Goal: Transaction & Acquisition: Purchase product/service

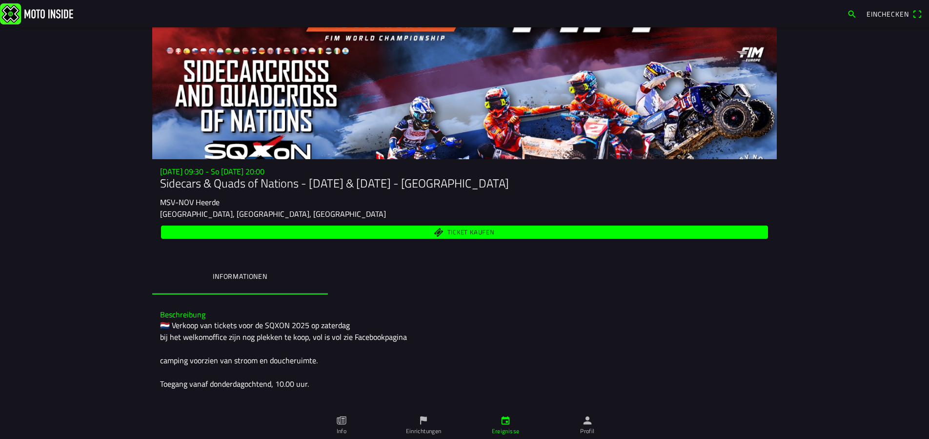
click at [475, 230] on span "Ticket kaufen" at bounding box center [471, 232] width 47 height 6
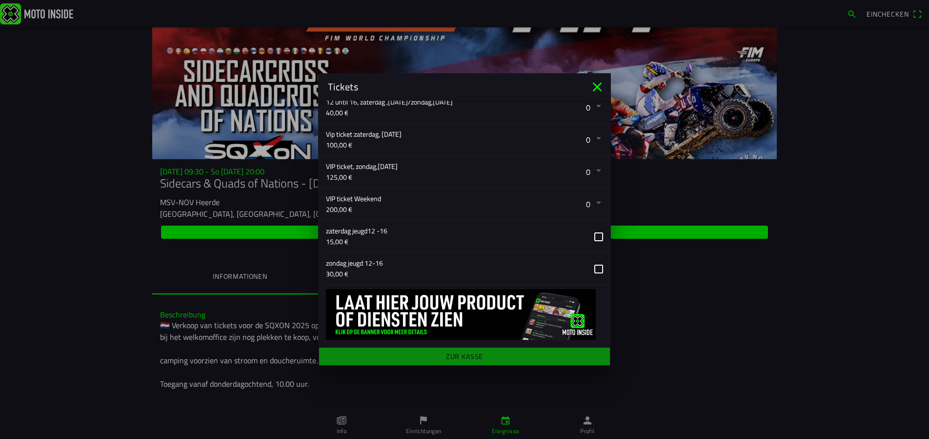
scroll to position [321, 0]
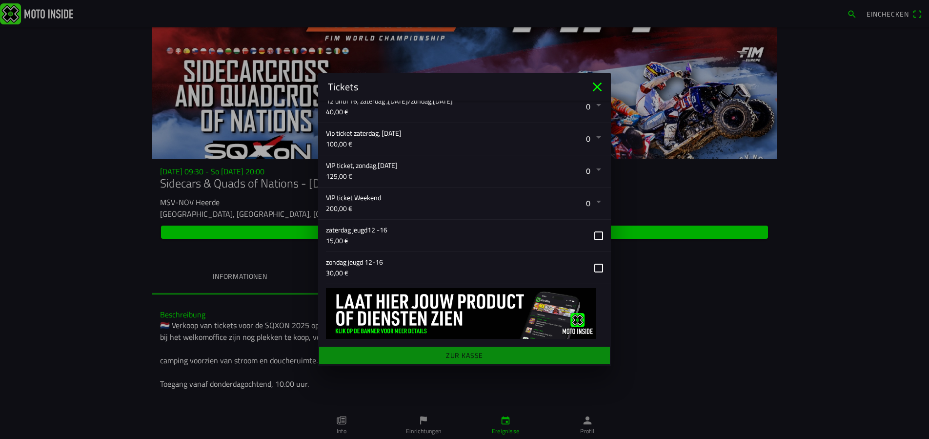
click at [591, 201] on button "button" at bounding box center [468, 203] width 285 height 32
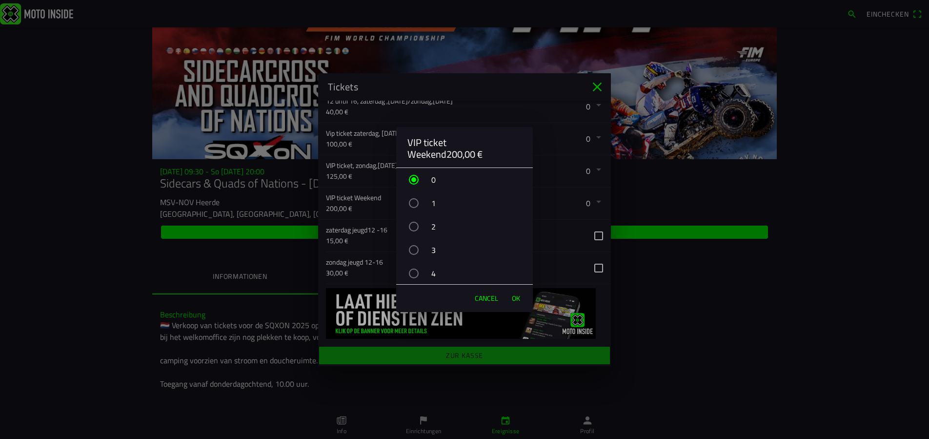
click at [413, 225] on div "button" at bounding box center [414, 227] width 10 height 10
click at [515, 297] on span "OK" at bounding box center [516, 298] width 8 height 10
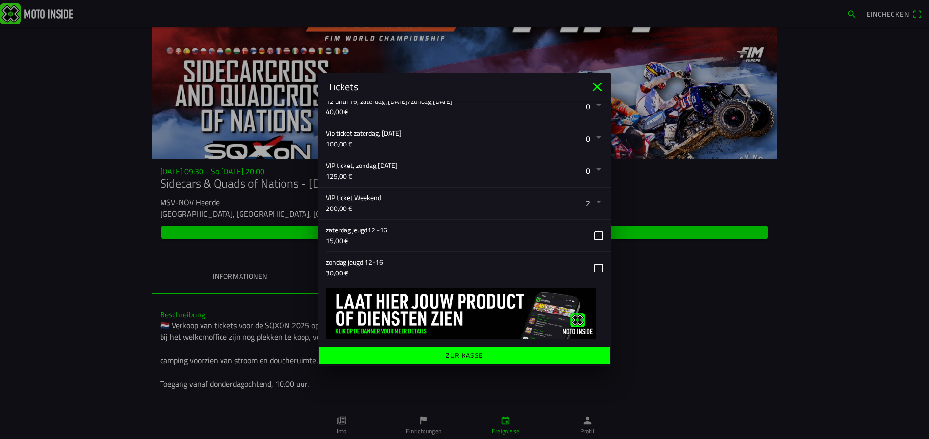
click at [486, 356] on span "Zur Kasse" at bounding box center [465, 355] width 276 height 18
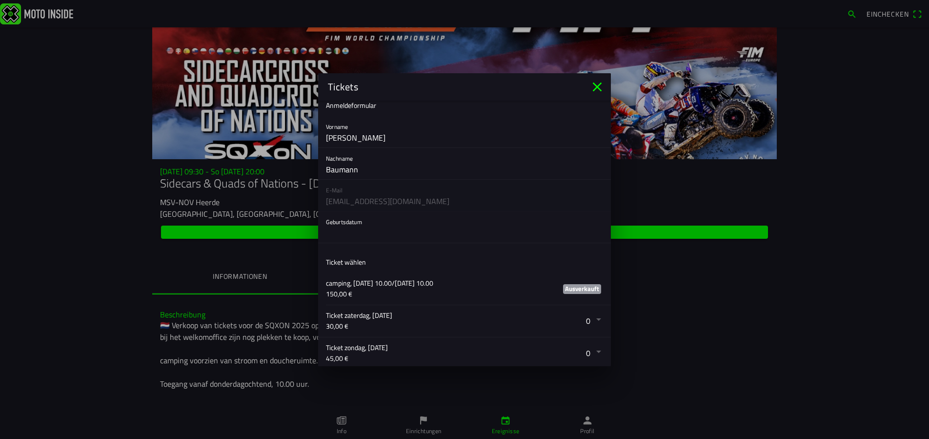
scroll to position [0, 0]
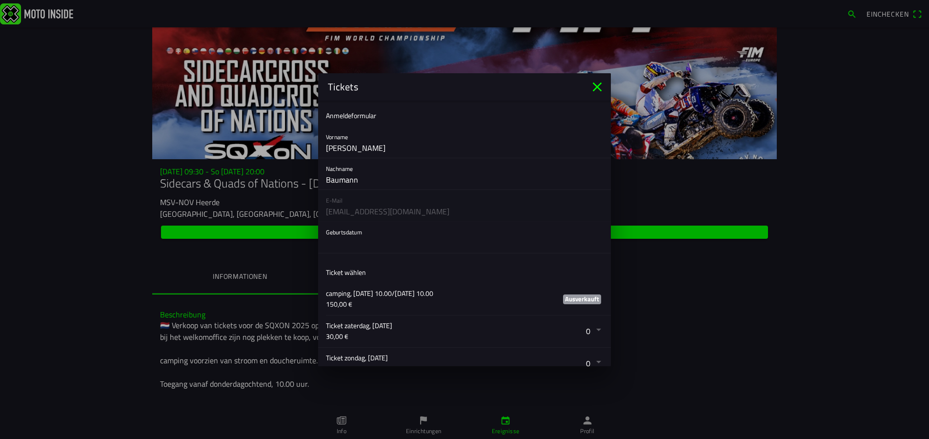
click at [395, 236] on button "button" at bounding box center [468, 237] width 285 height 31
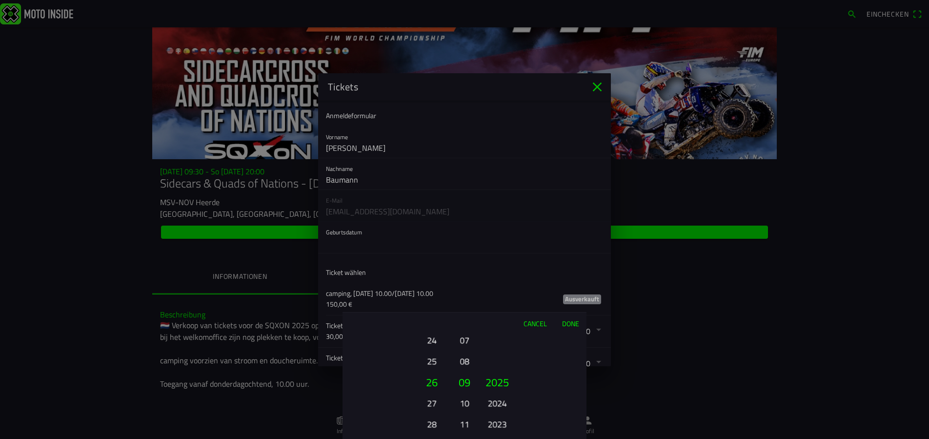
click at [431, 338] on button "24" at bounding box center [431, 339] width 27 height 17
click at [428, 339] on button "22" at bounding box center [431, 339] width 27 height 17
click at [466, 426] on button "11" at bounding box center [465, 423] width 14 height 17
click at [496, 423] on button "2023" at bounding box center [497, 423] width 27 height 17
click at [496, 423] on button "2021" at bounding box center [497, 423] width 27 height 17
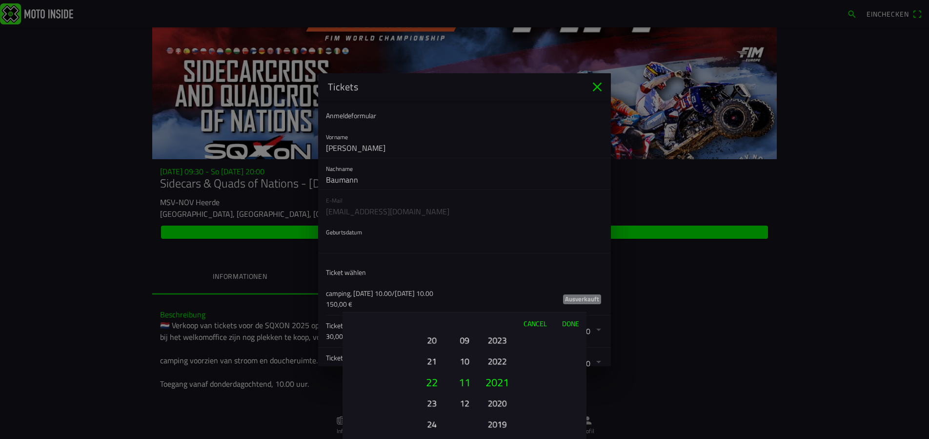
click at [496, 423] on button "2019" at bounding box center [497, 423] width 27 height 17
click at [496, 423] on button "2017" at bounding box center [497, 423] width 27 height 17
click at [496, 423] on ion-picker-column "2025 2024 2023 2022 2021 2020 2019 2018 2017 2016 2015 2014 2013 2012 2011 2010…" at bounding box center [532, 386] width 110 height 105
click at [496, 423] on button "2013" at bounding box center [497, 423] width 27 height 17
click at [496, 423] on div "2025 2024 2023 2022 2021 2020 2019 2018 2017 2016 2015 2014 2013 2012 2011 2010…" at bounding box center [497, 423] width 33 height 105
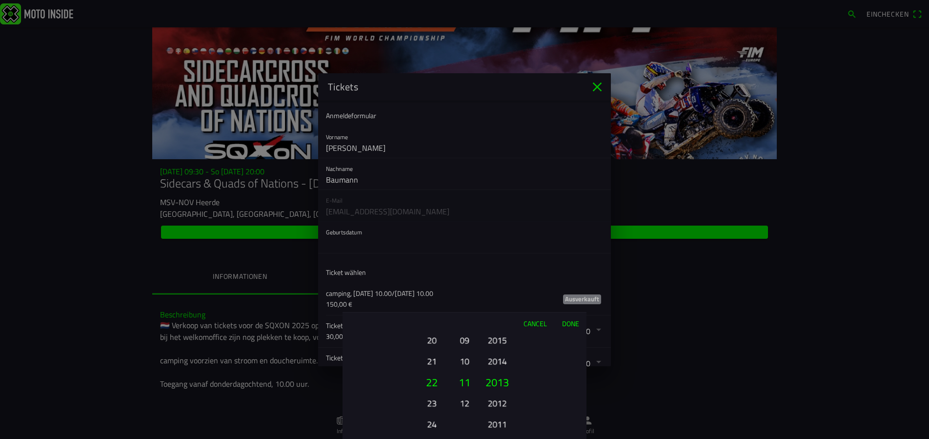
click at [496, 423] on div "2025 2024 2023 2022 2021 2020 2019 2018 2017 2016 2015 2014 2013 2012 2011 2010…" at bounding box center [497, 423] width 33 height 105
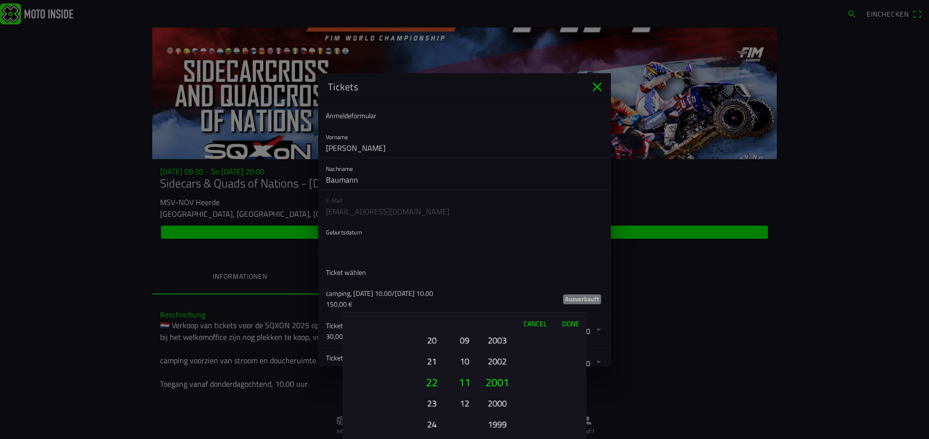
click at [496, 423] on div "2025 2024 2023 2022 2021 2020 2019 2018 2017 2016 2015 2014 2013 2012 2011 2010…" at bounding box center [497, 423] width 33 height 105
click at [496, 423] on ion-picker-column "2025 2024 2023 2022 2021 2020 2019 2018 2017 2016 2015 2014 2013 2012 2011 2010…" at bounding box center [532, 386] width 110 height 105
click at [496, 423] on button "1995" at bounding box center [497, 423] width 27 height 17
click at [496, 423] on button "1993" at bounding box center [497, 423] width 27 height 17
click at [496, 423] on div "2025 2024 2023 2022 2021 2020 2019 2018 2017 2016 2015 2014 2013 2012 2011 2010…" at bounding box center [497, 423] width 33 height 105
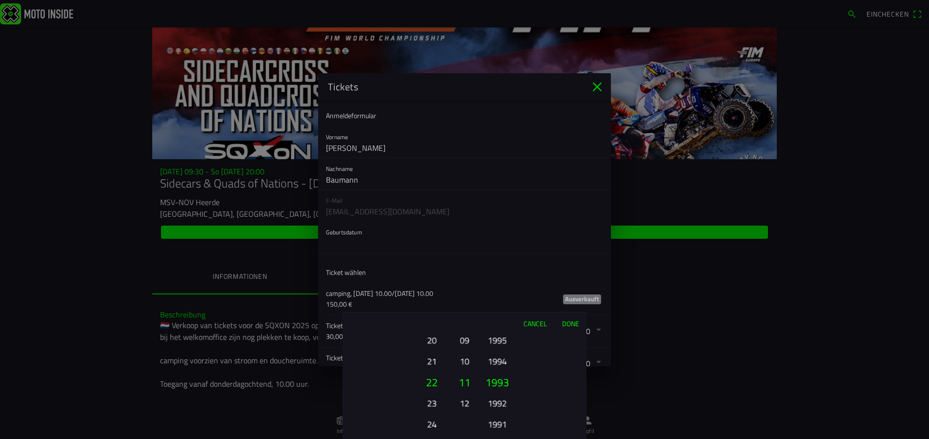
click at [496, 423] on div "2025 2024 2023 2022 2021 2020 2019 2018 2017 2016 2015 2014 2013 2012 2011 2010…" at bounding box center [497, 423] width 33 height 105
click at [496, 423] on ion-picker-column "2025 2024 2023 2022 2021 2020 2019 2018 2017 2016 2015 2014 2013 2012 2011 2010…" at bounding box center [532, 386] width 110 height 105
click at [496, 423] on div "2025 2024 2023 2022 2021 2020 2019 2018 2017 2016 2015 2014 2013 2012 2011 2010…" at bounding box center [497, 423] width 33 height 105
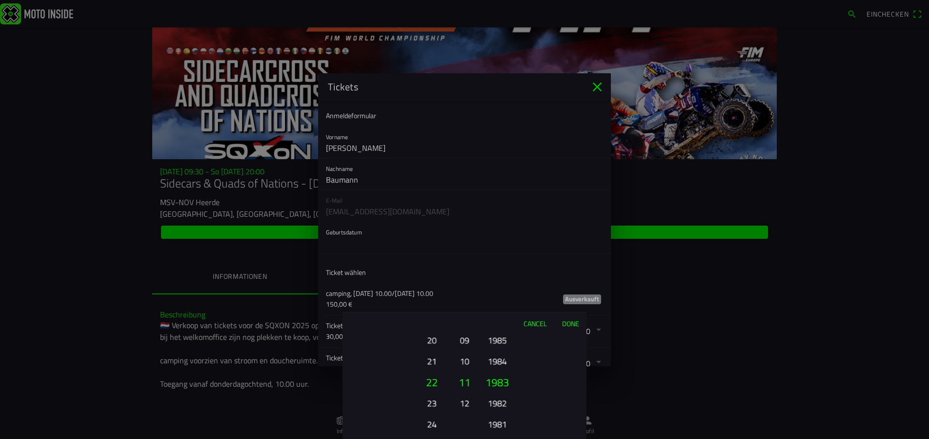
click at [496, 423] on ion-picker-column "2025 2024 2023 2022 2021 2020 2019 2018 2017 2016 2015 2014 2013 2012 2011 2010…" at bounding box center [532, 386] width 110 height 105
click at [496, 423] on button "1977" at bounding box center [497, 423] width 27 height 17
click at [496, 423] on button "1975" at bounding box center [497, 423] width 27 height 17
click at [496, 423] on button "1973" at bounding box center [497, 423] width 27 height 17
click at [571, 324] on button "Done" at bounding box center [570, 322] width 32 height 21
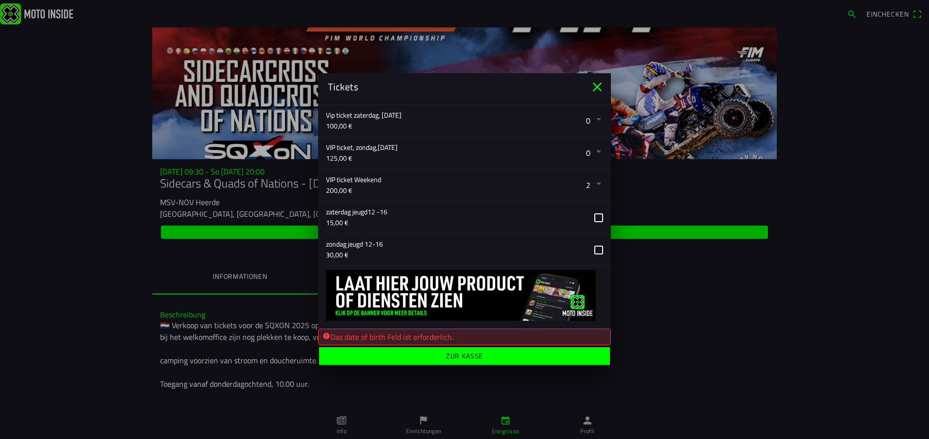
scroll to position [342, 0]
click at [449, 354] on ion-label "Zur Kasse" at bounding box center [465, 354] width 38 height 7
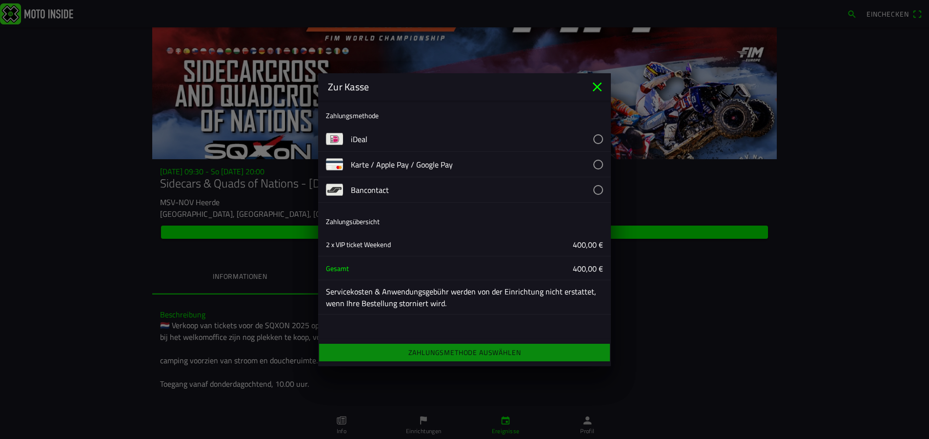
click at [598, 164] on button "button" at bounding box center [481, 164] width 260 height 25
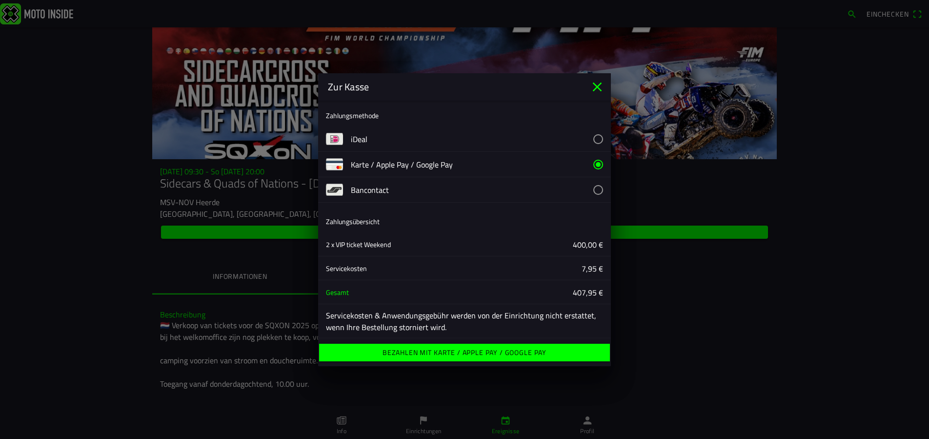
click at [502, 350] on ion-label "Bezahlen mit Karte / Apple Pay / Google Pay" at bounding box center [465, 352] width 164 height 7
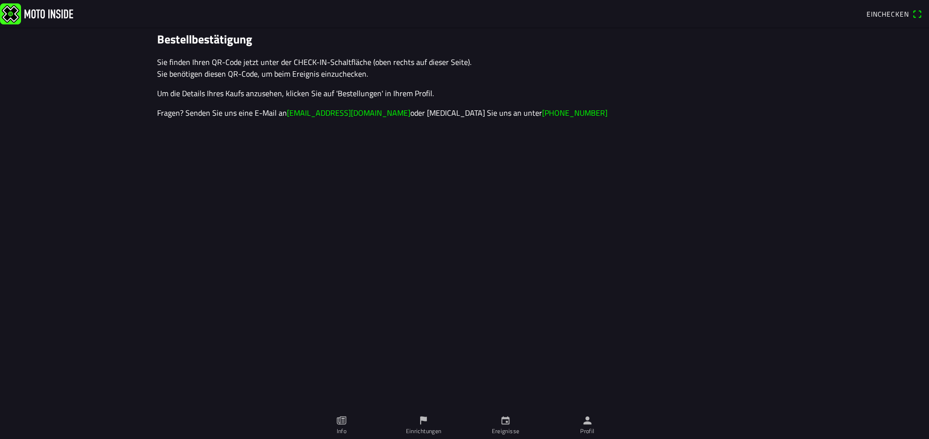
click at [902, 14] on span "Einchecken" at bounding box center [888, 14] width 42 height 10
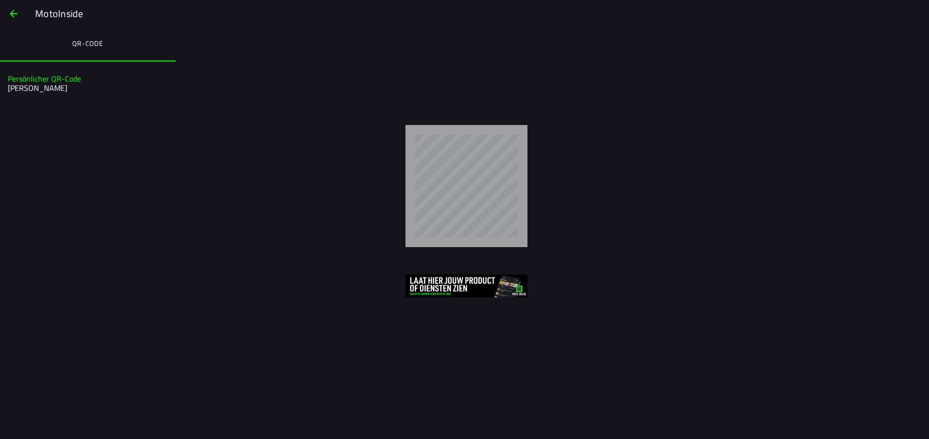
click at [455, 283] on img at bounding box center [467, 285] width 122 height 23
click at [452, 284] on img at bounding box center [467, 285] width 122 height 23
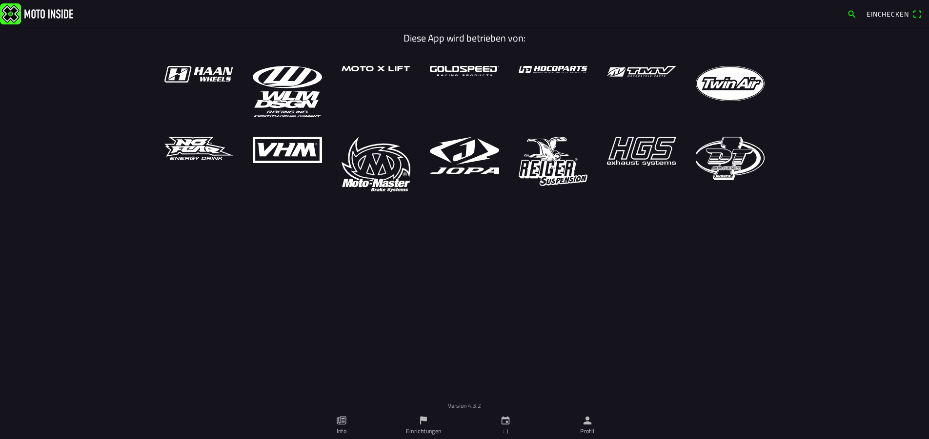
click at [590, 424] on icon "Person" at bounding box center [588, 420] width 8 height 8
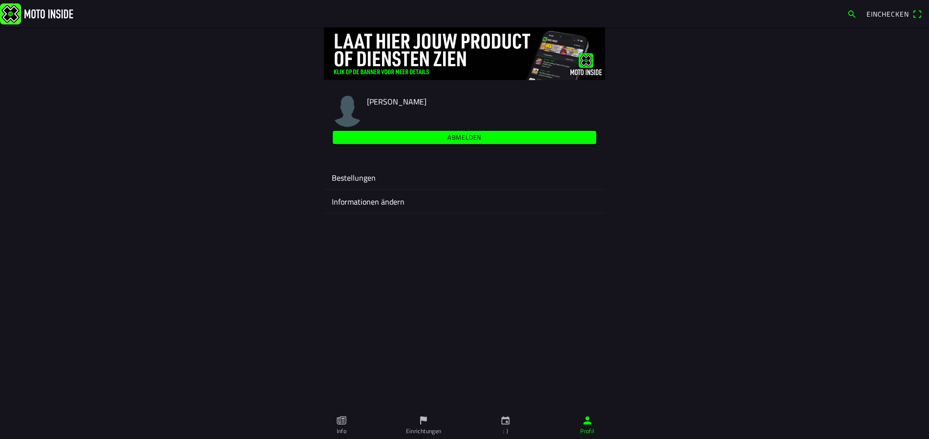
click at [430, 178] on ion-label "Bestellungen" at bounding box center [465, 178] width 266 height 12
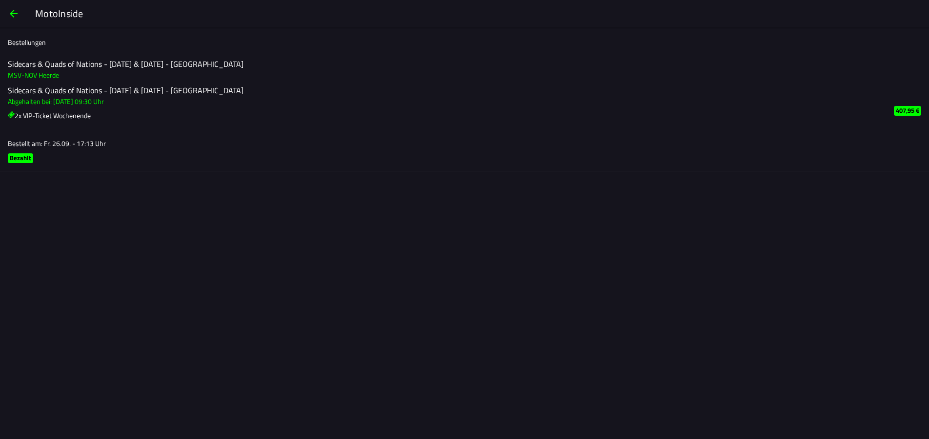
click at [9, 114] on icon at bounding box center [11, 114] width 7 height 7
click at [37, 77] on font "MSV-NOV Heerde" at bounding box center [33, 75] width 51 height 10
click at [45, 112] on font "2x VIP-Ticket Wochenende" at bounding box center [53, 115] width 76 height 10
click at [13, 115] on icon at bounding box center [11, 114] width 7 height 7
click at [12, 12] on span "button" at bounding box center [14, 13] width 12 height 23
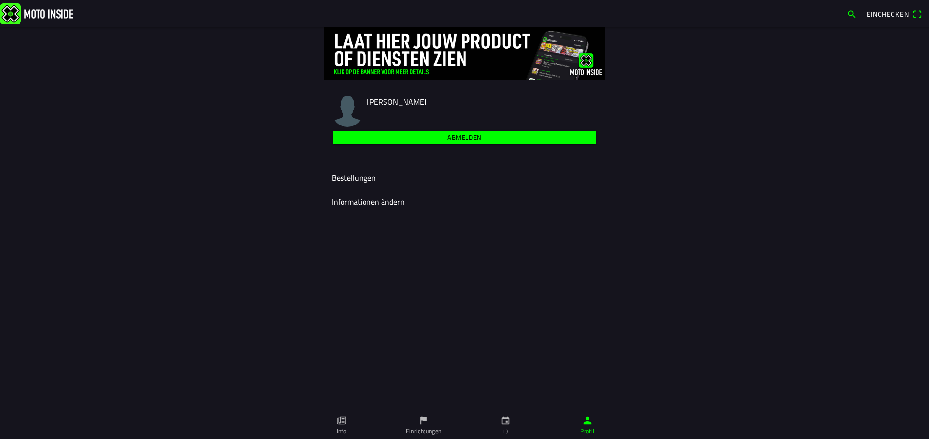
click at [502, 421] on icon "Kalender" at bounding box center [506, 420] width 8 height 8
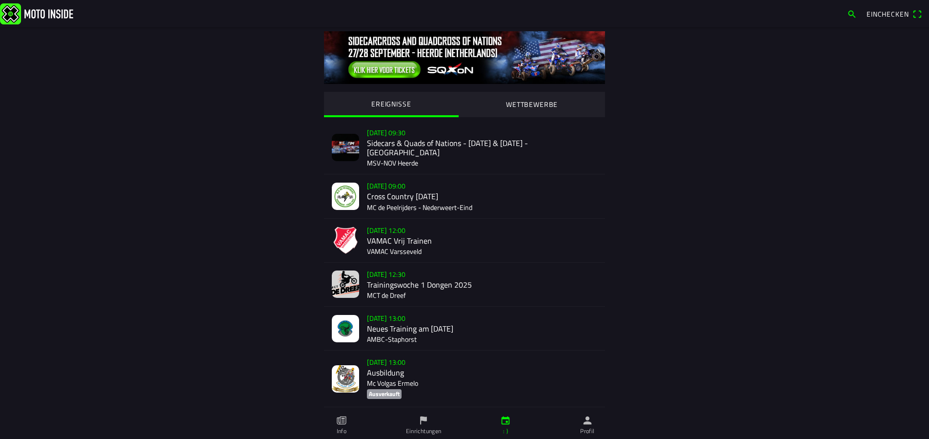
click at [586, 425] on icon "Person" at bounding box center [587, 420] width 11 height 11
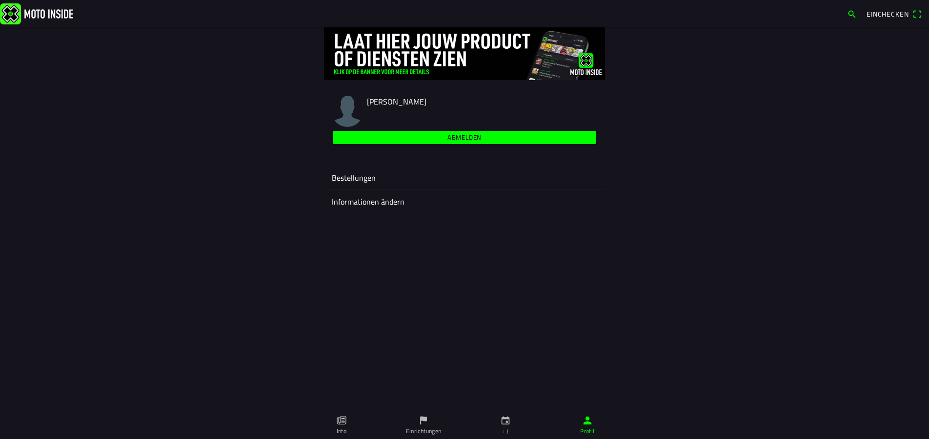
click at [507, 419] on icon "Kalender" at bounding box center [506, 420] width 8 height 8
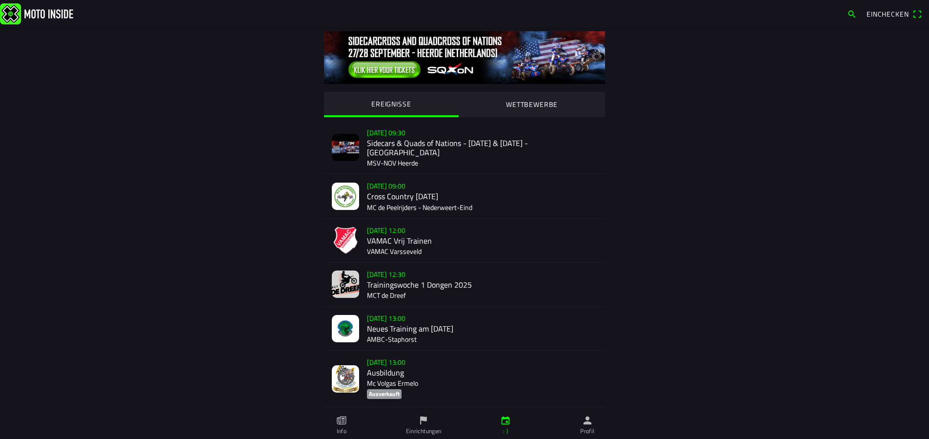
click at [449, 134] on div "[DATE] 09:30 Sidecars & Quads of Nations - [DATE] & [DATE] - Heerde MSV-NOV Hee…" at bounding box center [482, 147] width 230 height 53
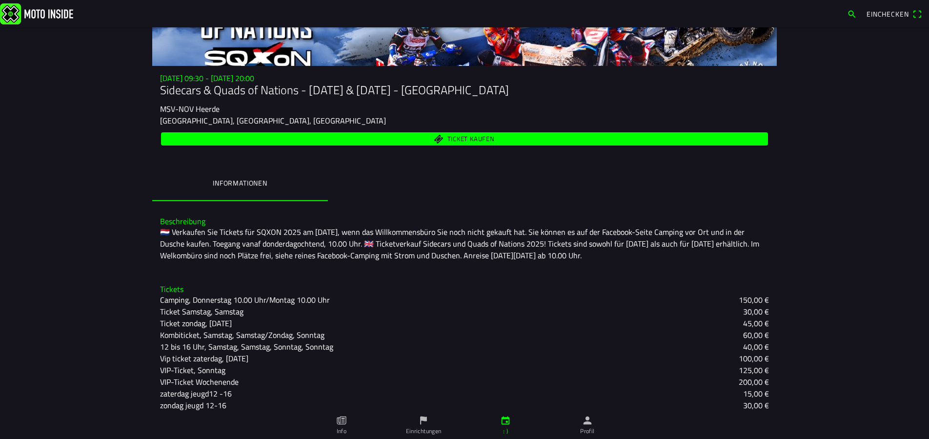
scroll to position [101, 0]
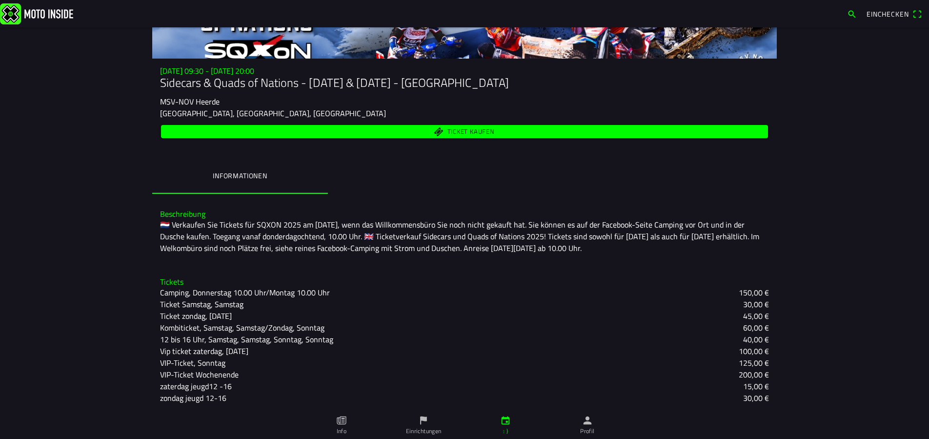
click at [419, 423] on icon "Flagge" at bounding box center [423, 420] width 11 height 11
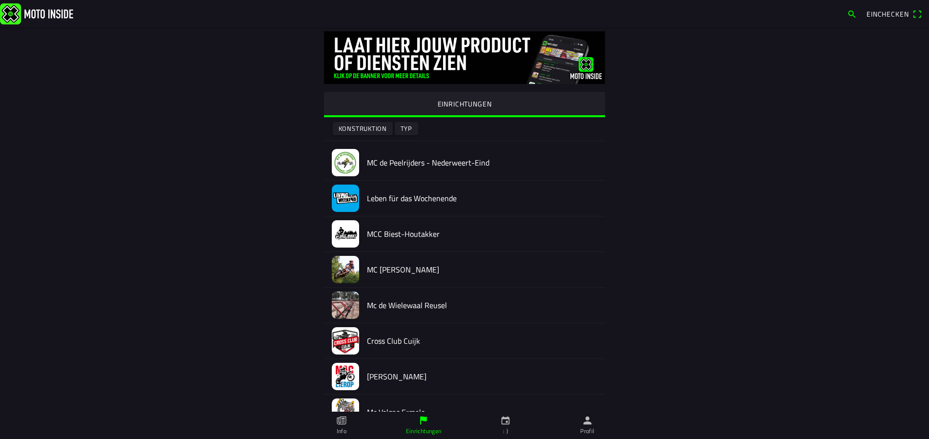
click at [335, 426] on link "Info" at bounding box center [342, 424] width 82 height 27
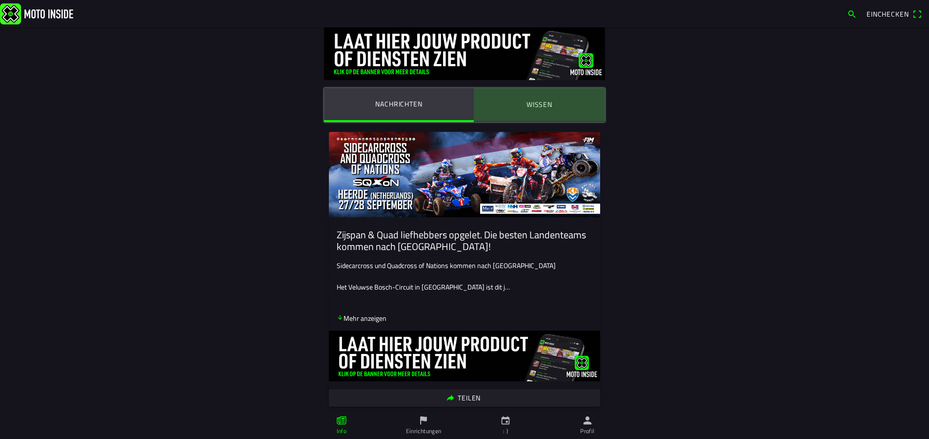
click at [532, 102] on font "Wissen" at bounding box center [540, 104] width 26 height 10
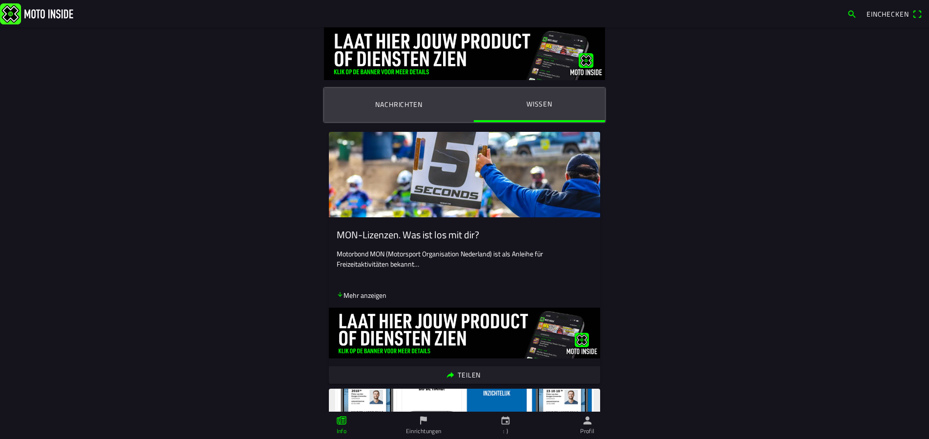
click at [585, 419] on icon "Person" at bounding box center [587, 420] width 11 height 11
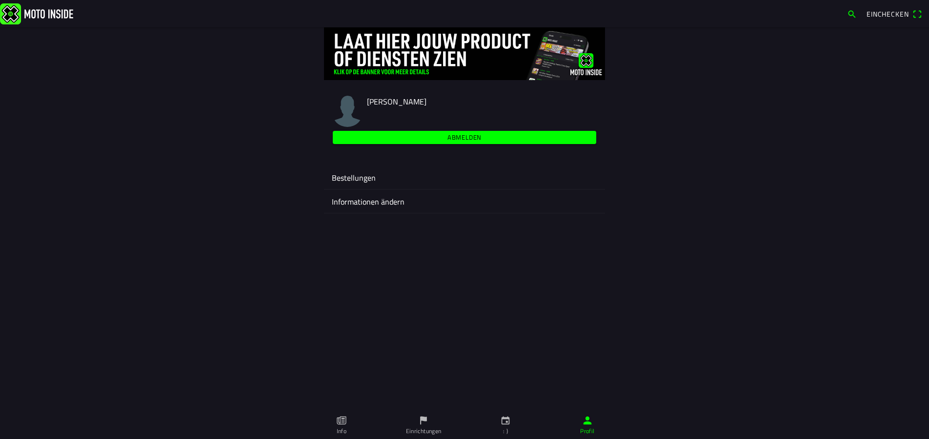
click at [377, 175] on ion-label "Bestellungen" at bounding box center [465, 178] width 266 height 12
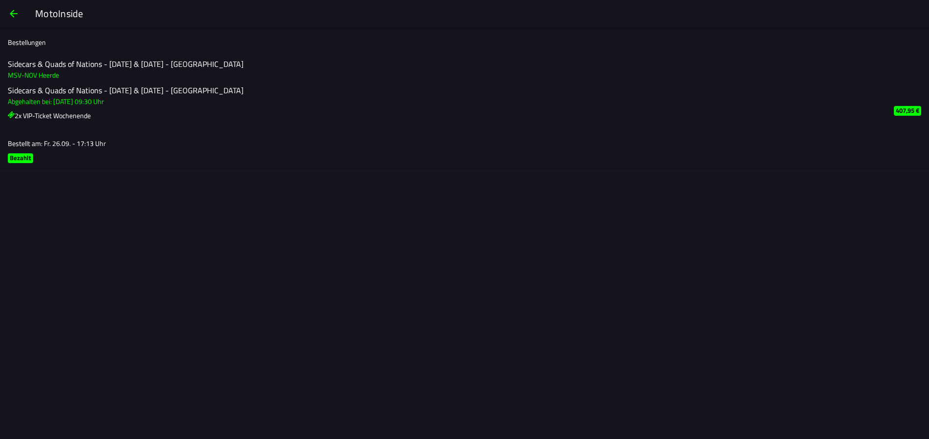
click at [908, 108] on font "407,95 €" at bounding box center [907, 110] width 23 height 10
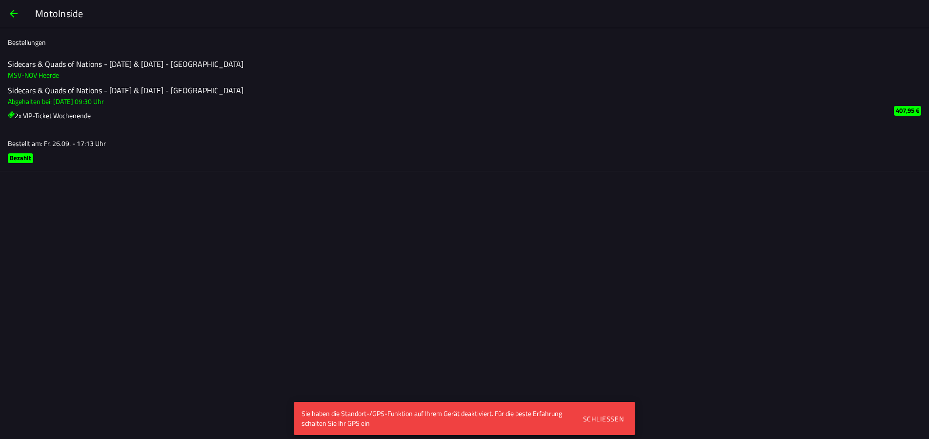
click at [139, 63] on font "Sidecars & Quads of Nations - [DATE] & [DATE] - [GEOGRAPHIC_DATA]" at bounding box center [126, 64] width 236 height 12
click at [119, 91] on font "Sidecars & Quads of Nations - [DATE] & [DATE] - [GEOGRAPHIC_DATA]" at bounding box center [126, 90] width 236 height 12
click at [104, 115] on h3 "2x VIP-Ticket Wochenende" at bounding box center [443, 115] width 871 height 10
click at [85, 137] on ion-label "Sidecars & Quads of Nations - [DATE] & [DATE] - Heerde MSV-NOV Heerde Sidecars …" at bounding box center [443, 112] width 871 height 107
click at [20, 154] on font "Bezahlt" at bounding box center [20, 158] width 21 height 10
